Goal: Transaction & Acquisition: Purchase product/service

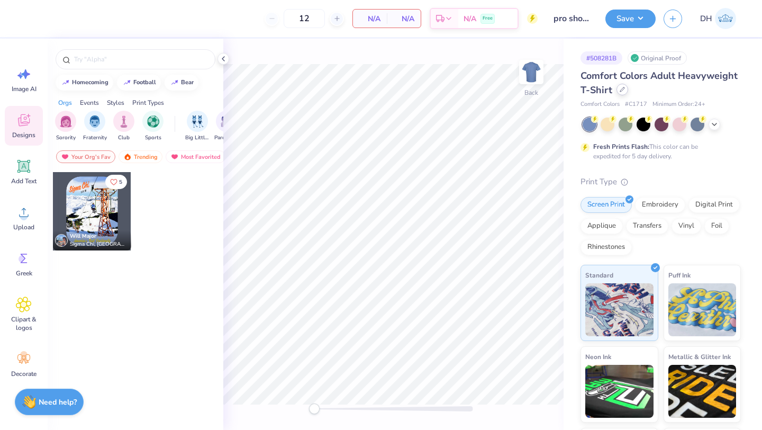
click at [620, 89] on icon at bounding box center [622, 89] width 4 height 4
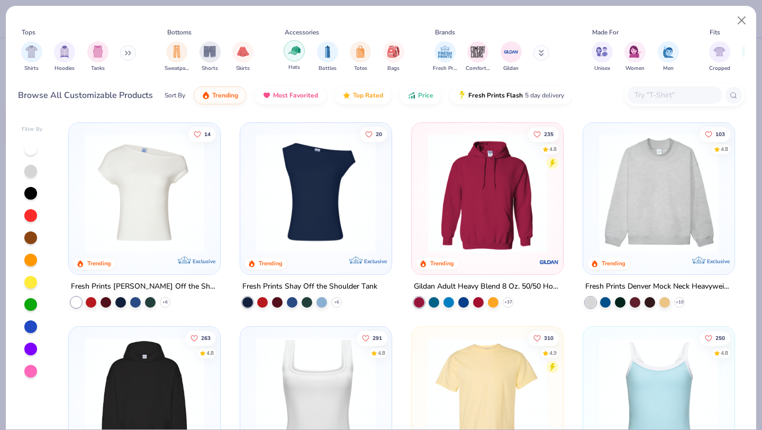
click at [301, 49] on div "filter for Hats" at bounding box center [294, 50] width 21 height 21
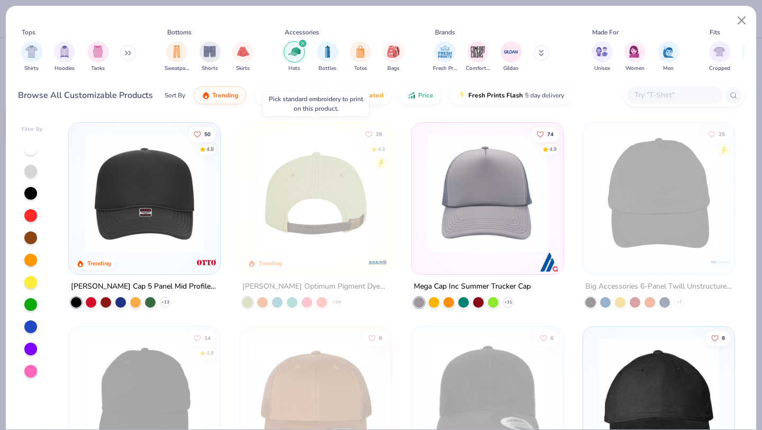
click at [251, 203] on img at bounding box center [186, 193] width 130 height 120
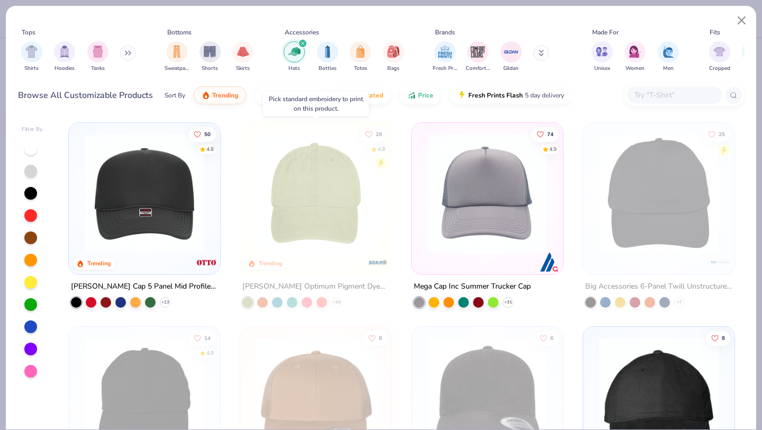
click at [329, 206] on img at bounding box center [316, 193] width 130 height 120
click at [742, 23] on button "Close" at bounding box center [742, 21] width 20 height 20
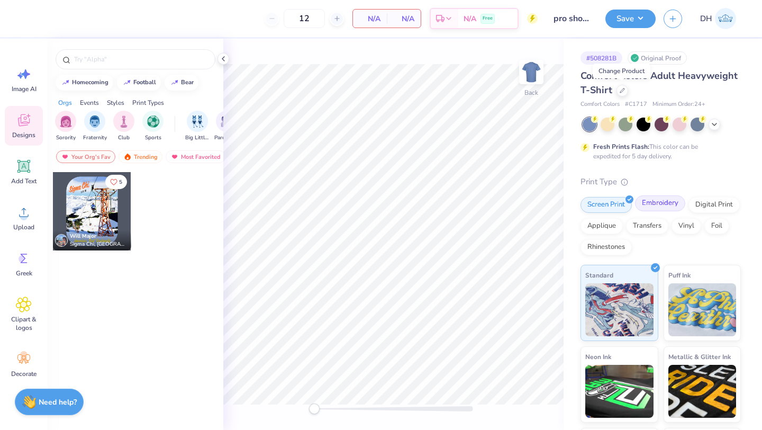
click at [666, 203] on div "Embroidery" at bounding box center [660, 203] width 50 height 16
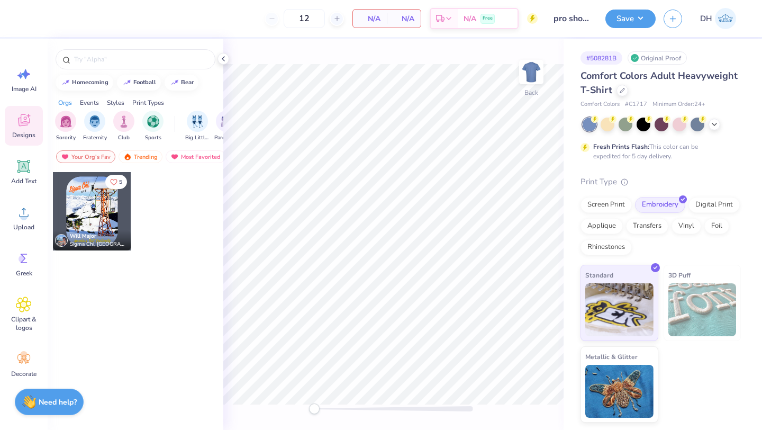
click at [658, 58] on div "Original Proof" at bounding box center [656, 57] width 59 height 13
click at [622, 90] on icon at bounding box center [621, 89] width 5 height 5
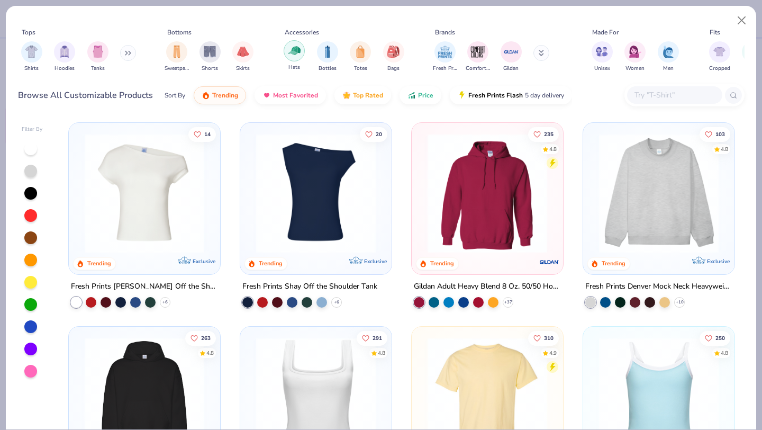
click at [289, 51] on img "filter for Hats" at bounding box center [294, 50] width 12 height 12
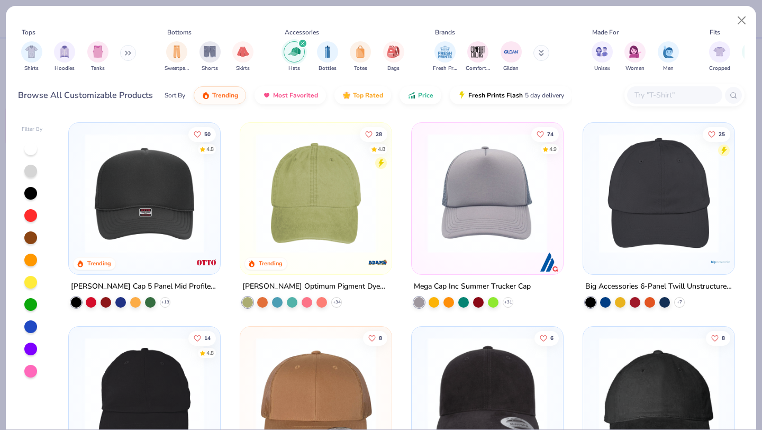
click at [326, 232] on img at bounding box center [316, 193] width 130 height 120
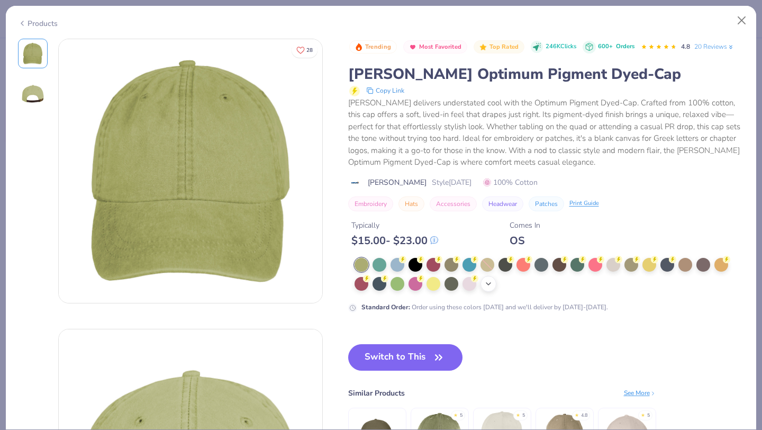
click at [482, 282] on div "+ 12" at bounding box center [488, 284] width 16 height 16
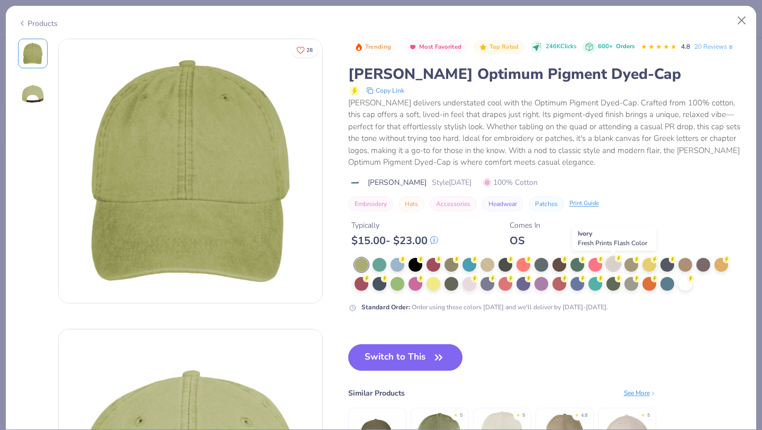
click at [611, 263] on div at bounding box center [613, 264] width 14 height 14
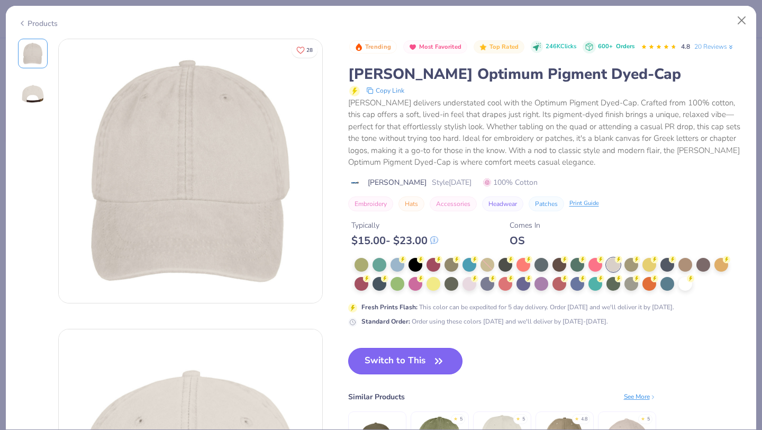
click at [430, 358] on button "Switch to This" at bounding box center [405, 361] width 115 height 26
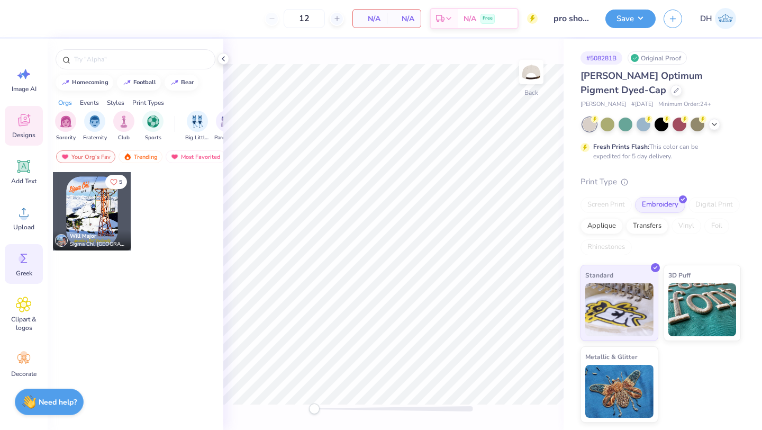
click at [20, 259] on circle at bounding box center [22, 258] width 7 height 7
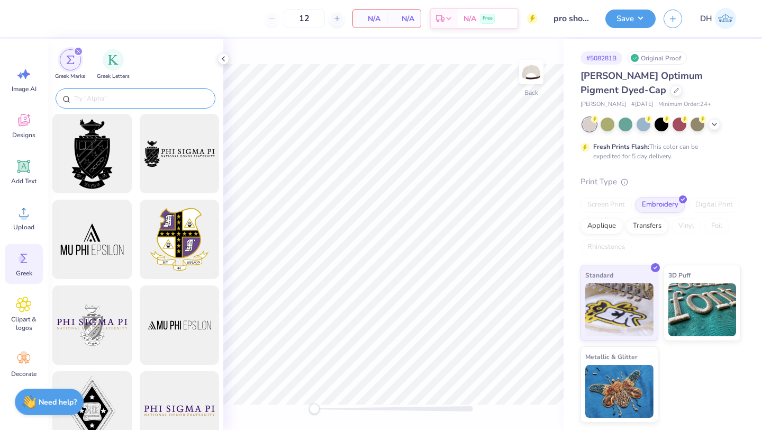
click at [108, 98] on input "text" at bounding box center [140, 98] width 135 height 11
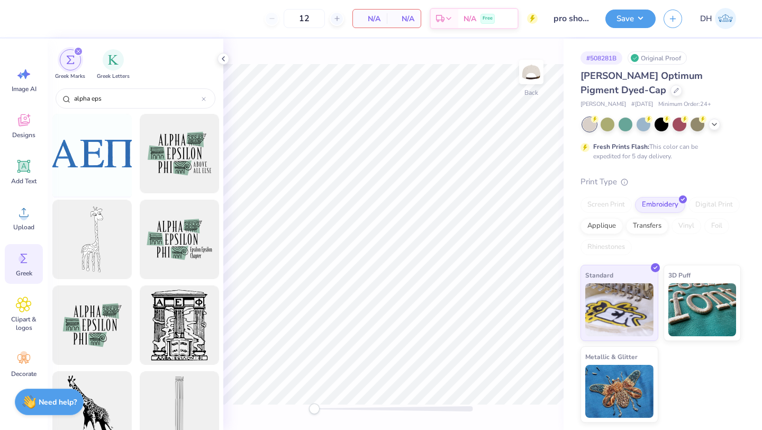
type input "alpha eps"
click at [90, 172] on div at bounding box center [91, 153] width 87 height 87
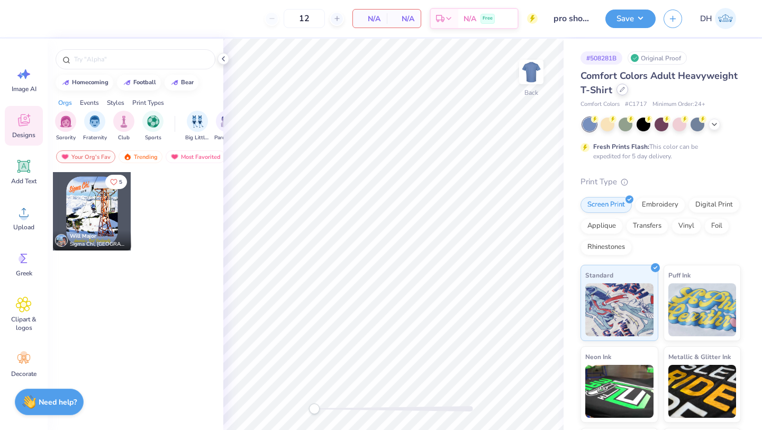
click at [619, 88] on icon at bounding box center [621, 89] width 5 height 5
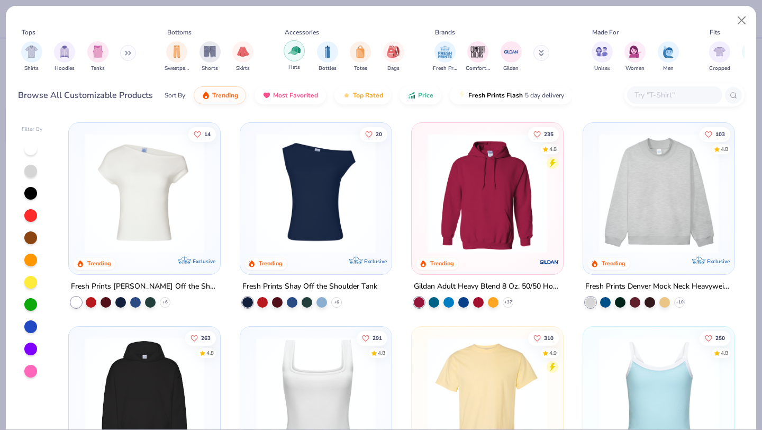
click at [294, 50] on img "filter for Hats" at bounding box center [294, 50] width 12 height 12
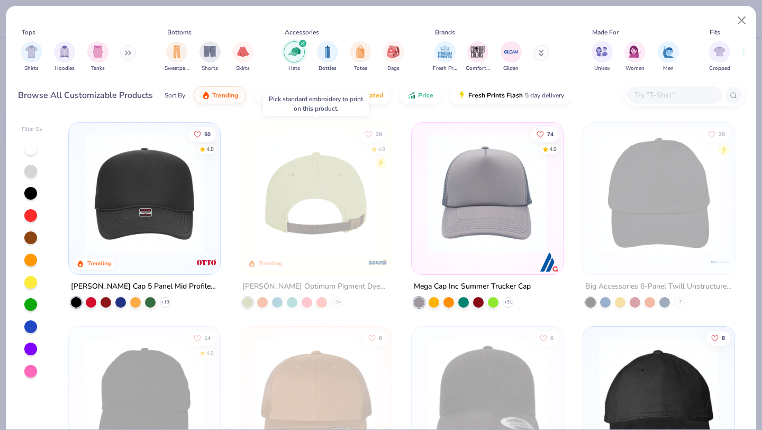
click at [318, 191] on img at bounding box center [316, 193] width 130 height 120
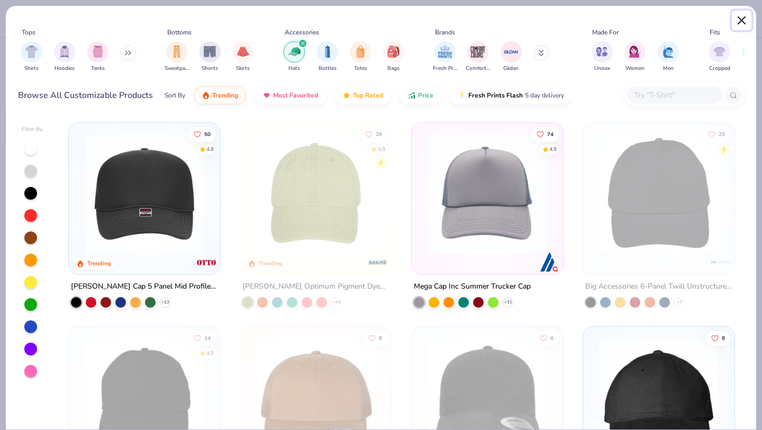
click at [742, 22] on button "Close" at bounding box center [742, 21] width 20 height 20
